Goal: Browse casually

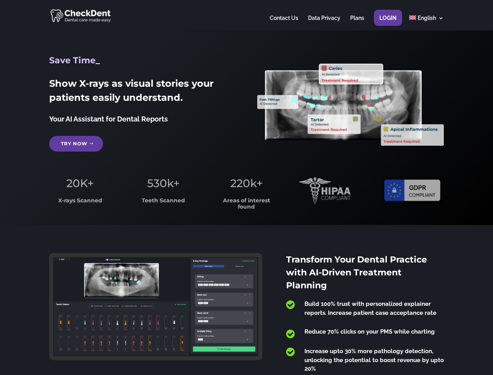
click at [246, 187] on span "220k+" at bounding box center [246, 182] width 32 height 13
click at [246, 15] on div at bounding box center [246, 15] width 394 height 30
click at [246, 187] on span "220k+" at bounding box center [246, 182] width 32 height 13
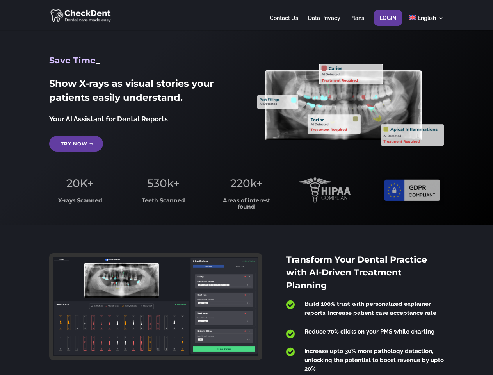
click at [246, 15] on div at bounding box center [246, 15] width 394 height 30
